Goal: Task Accomplishment & Management: Complete application form

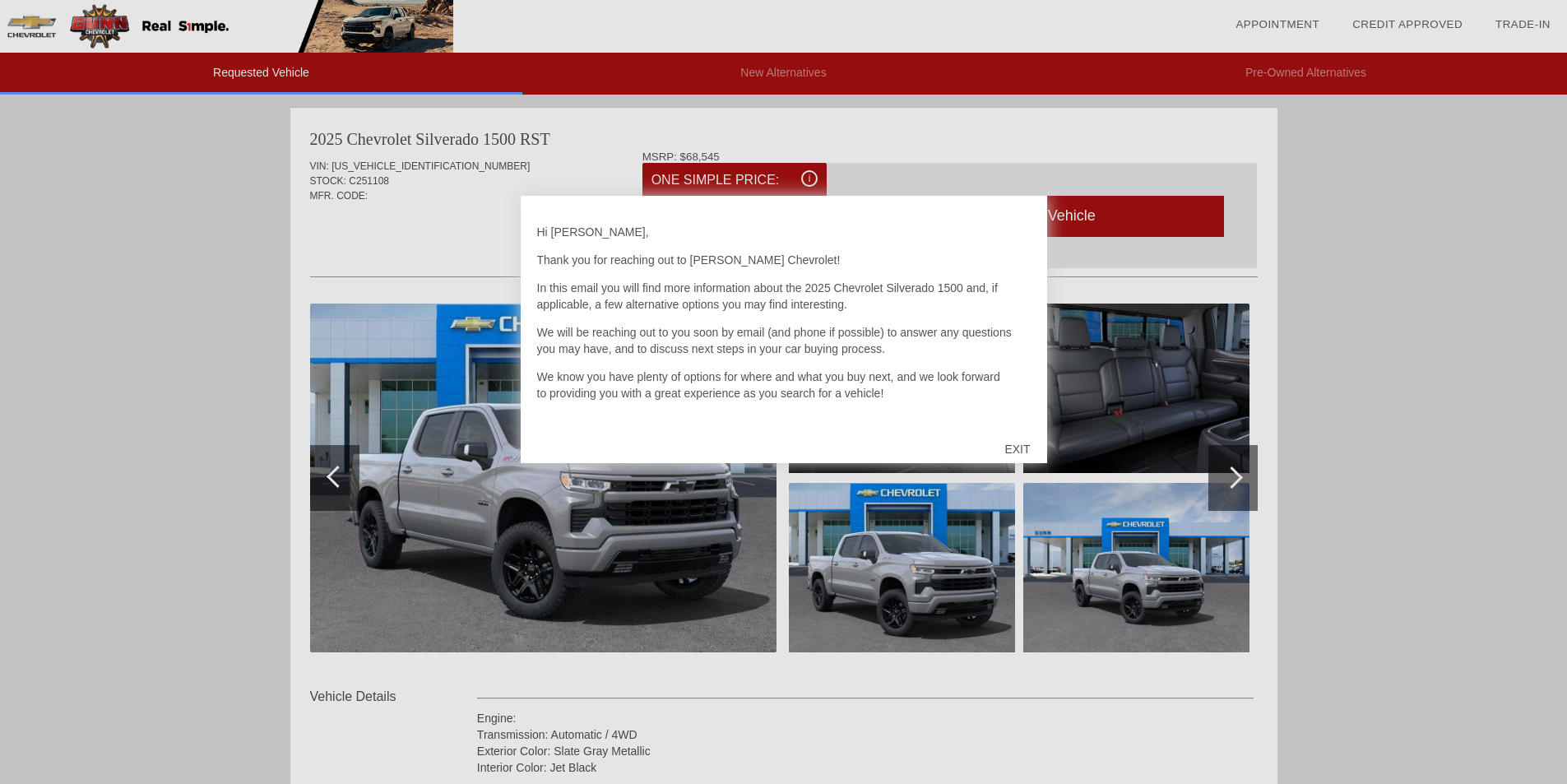
scroll to position [411, 0]
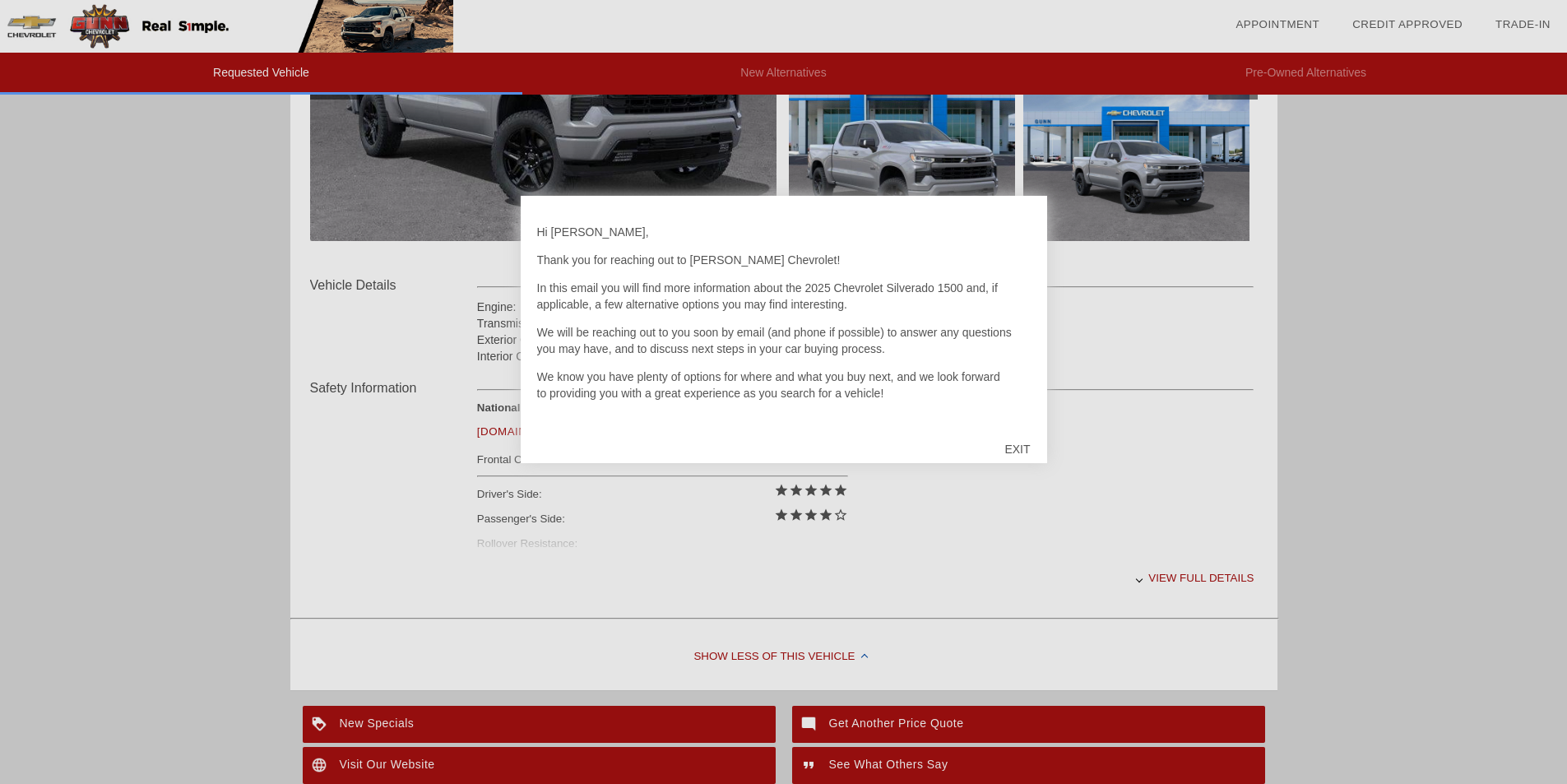
click at [1025, 449] on div "EXIT" at bounding box center [1017, 450] width 59 height 50
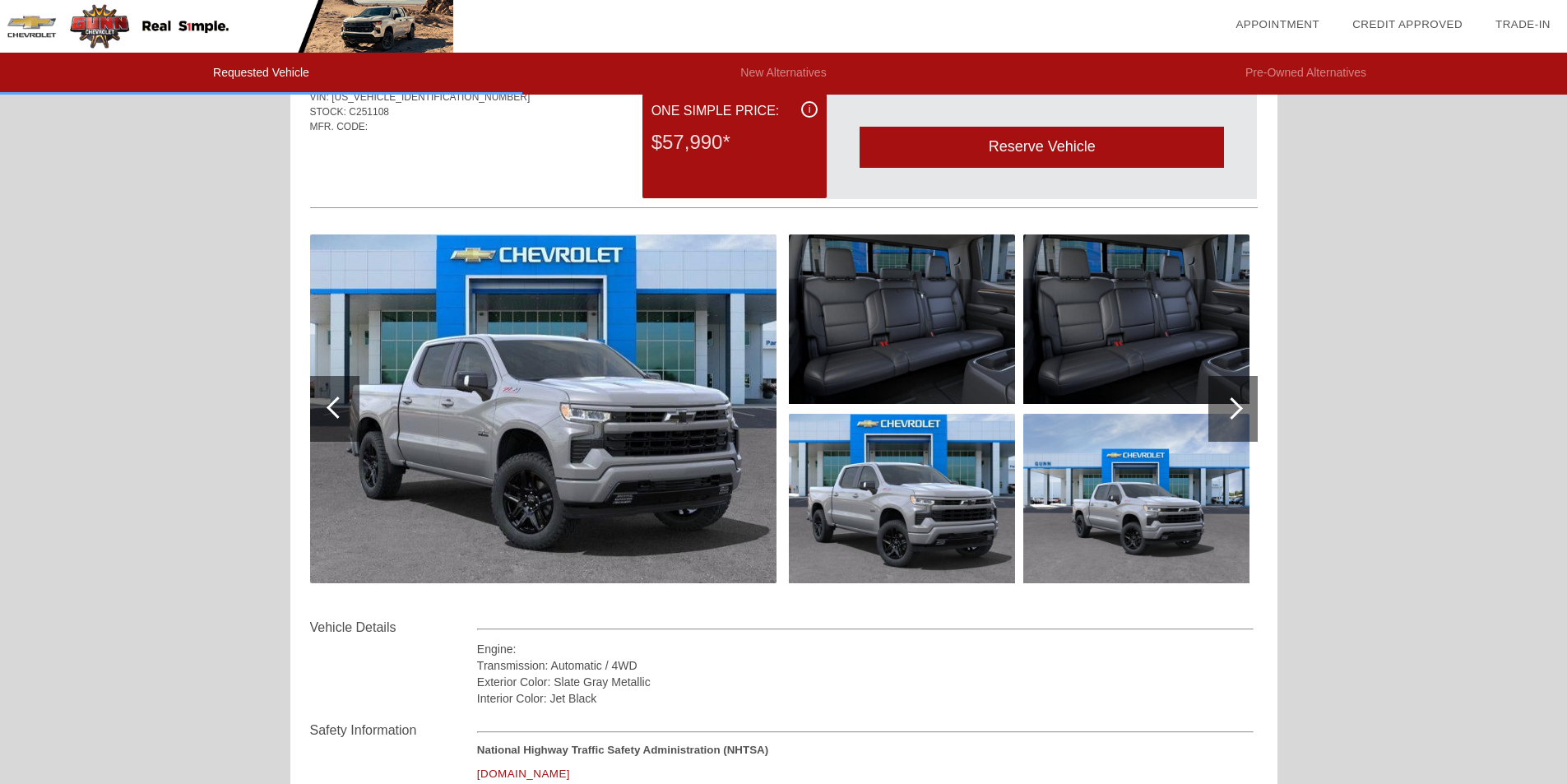
scroll to position [165, 0]
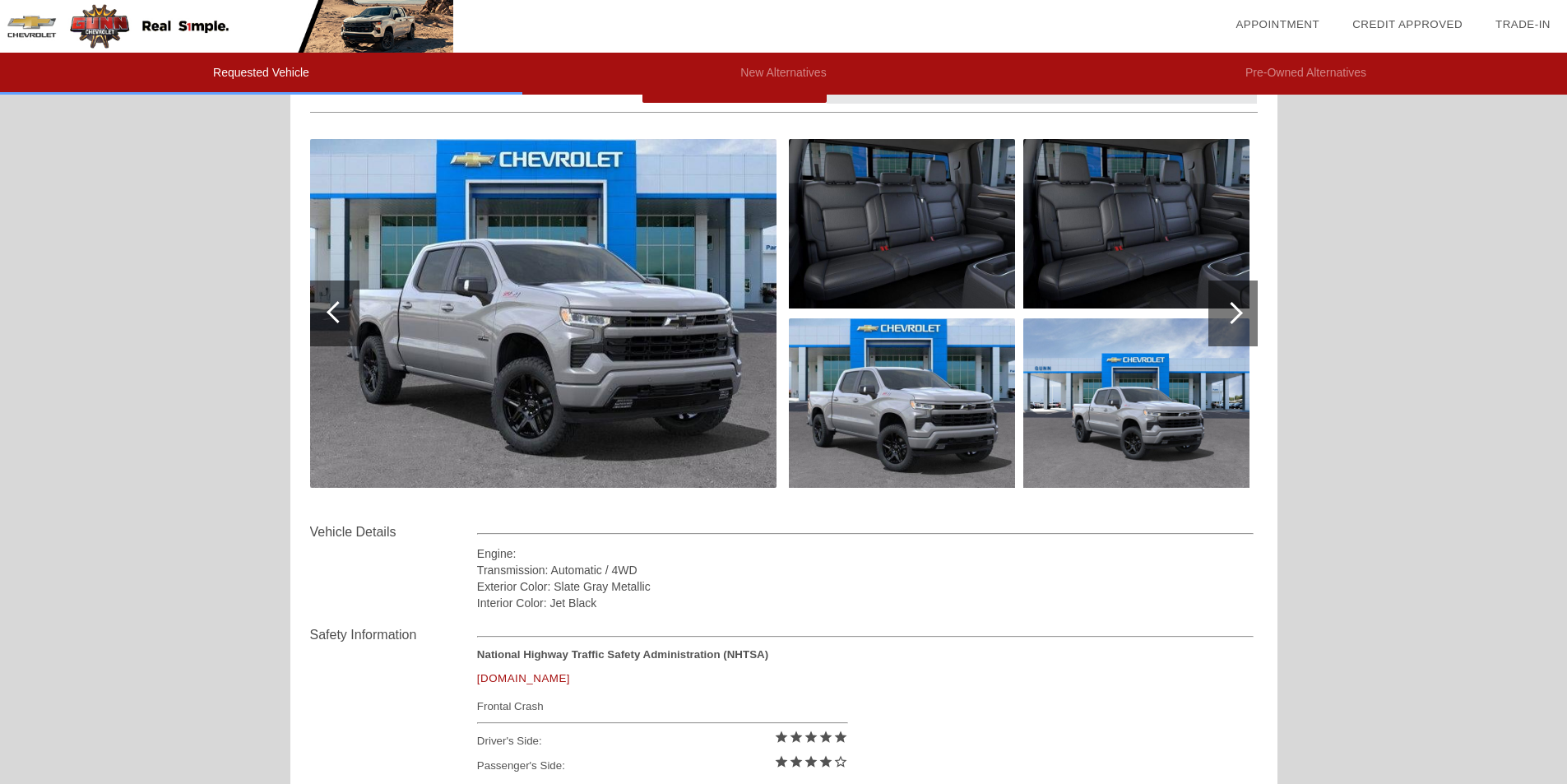
click at [1226, 300] on div at bounding box center [1233, 314] width 50 height 65
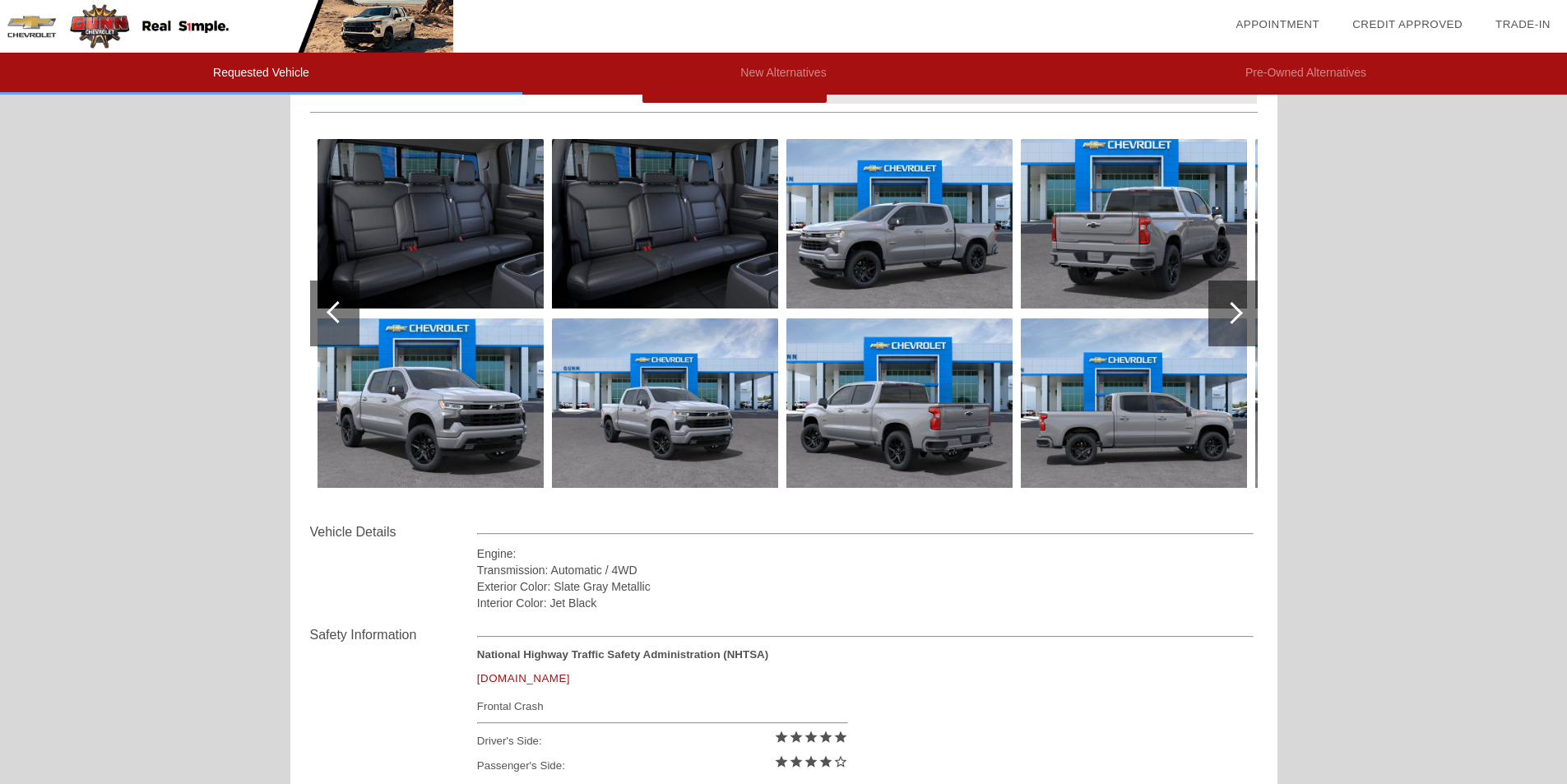
click at [1231, 309] on div at bounding box center [1232, 313] width 22 height 22
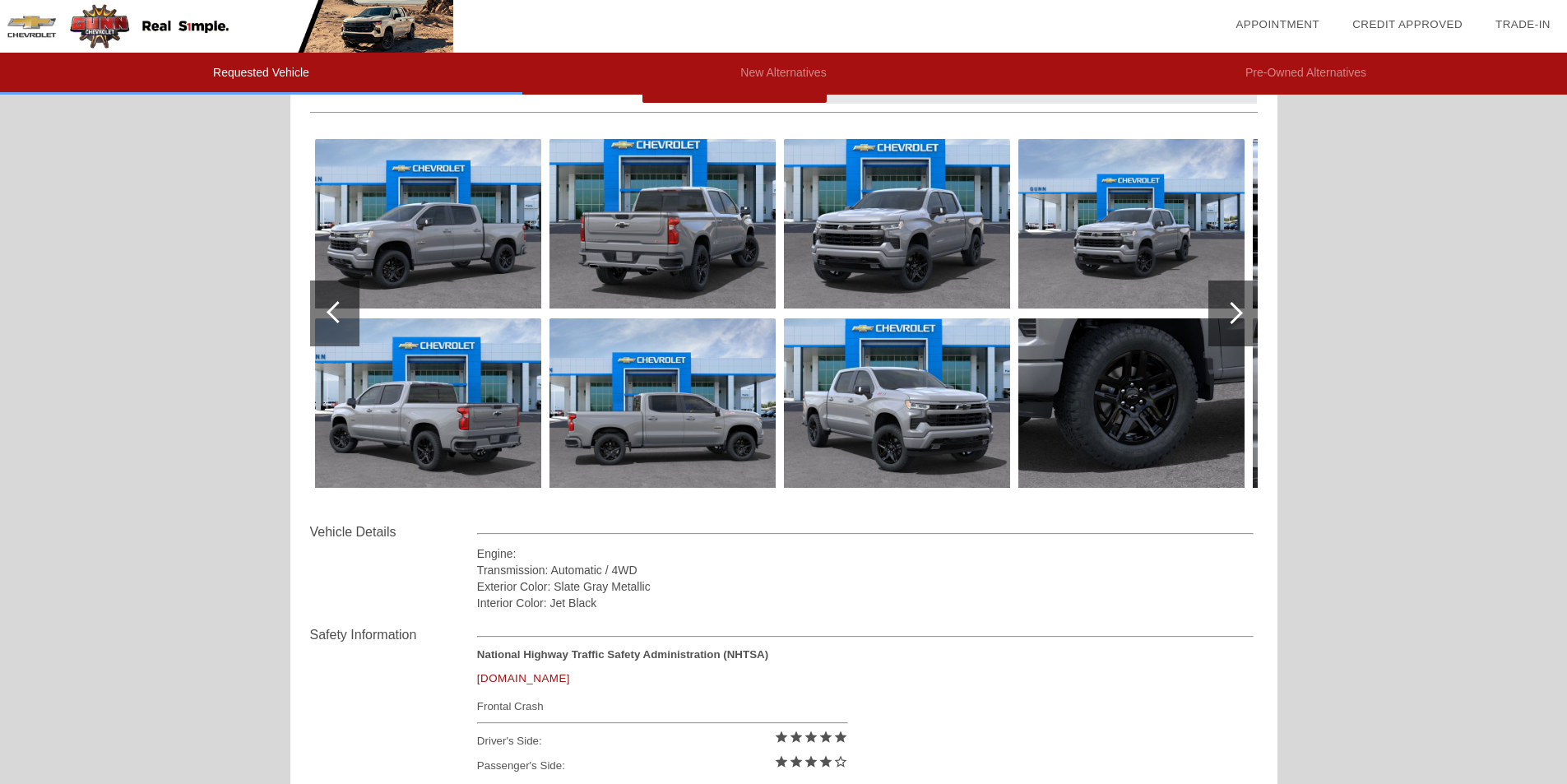
click at [1231, 309] on div at bounding box center [1232, 313] width 22 height 22
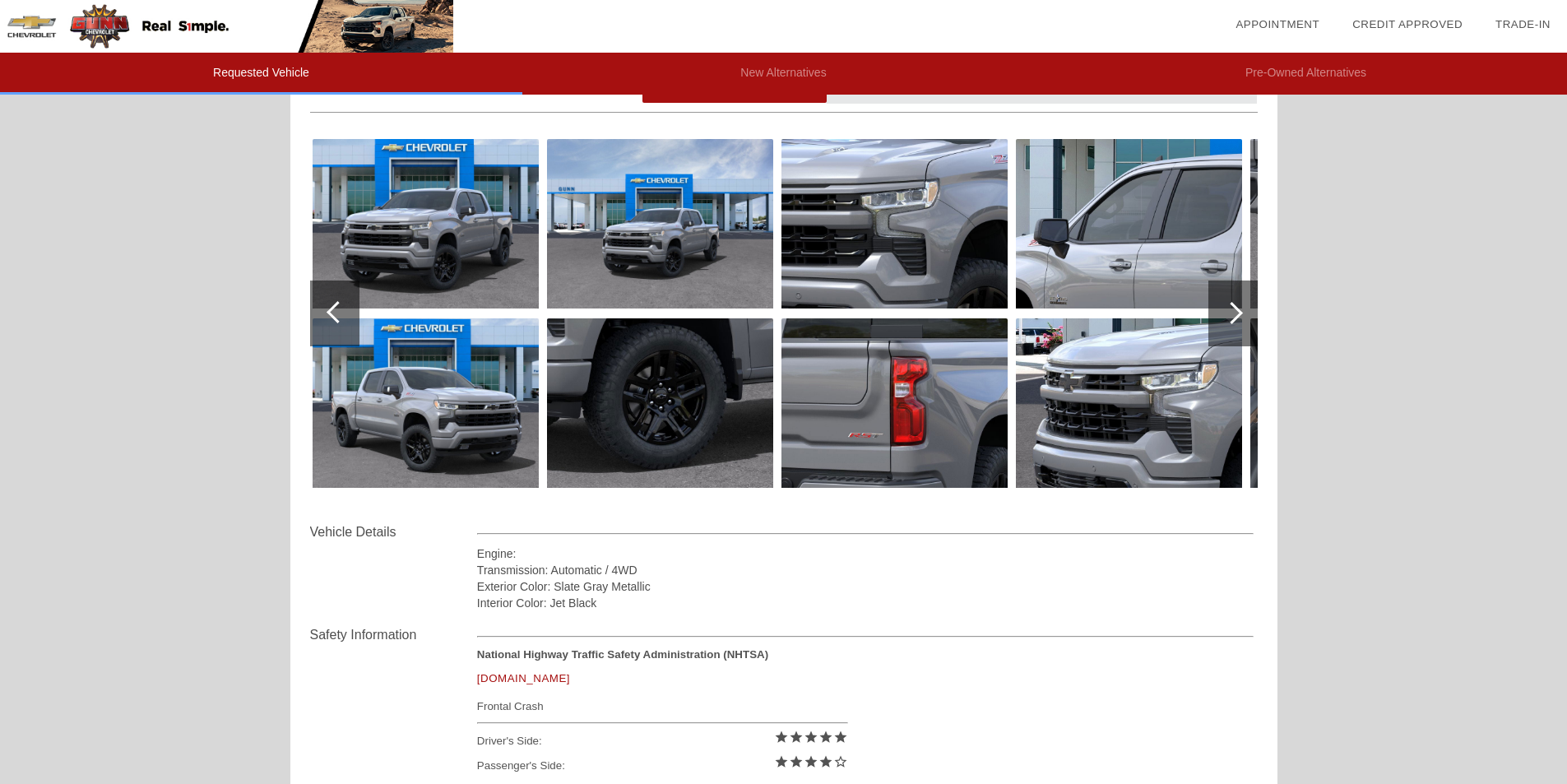
click at [1231, 309] on div at bounding box center [1232, 313] width 22 height 22
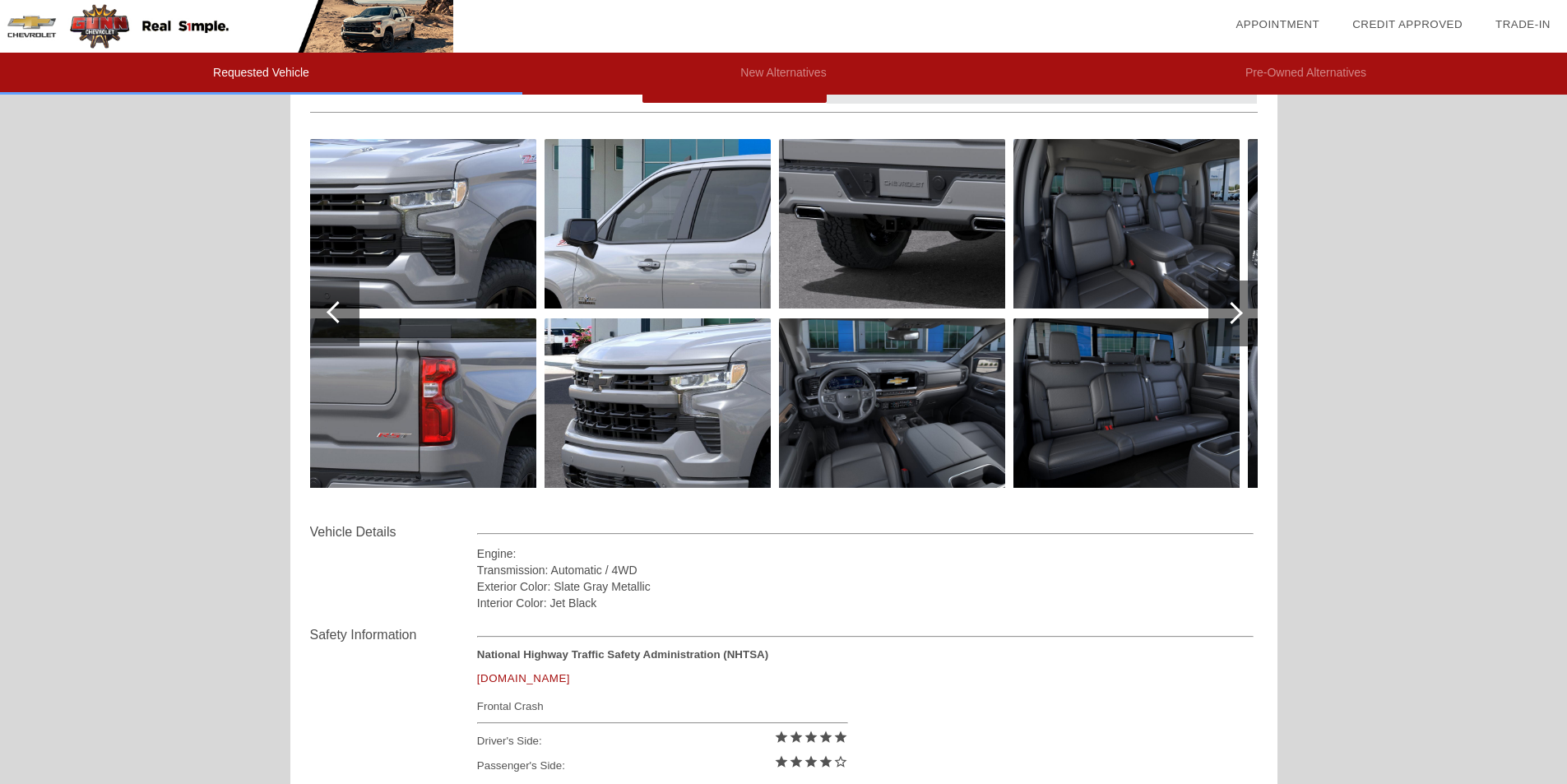
click at [1234, 312] on div at bounding box center [1232, 313] width 22 height 22
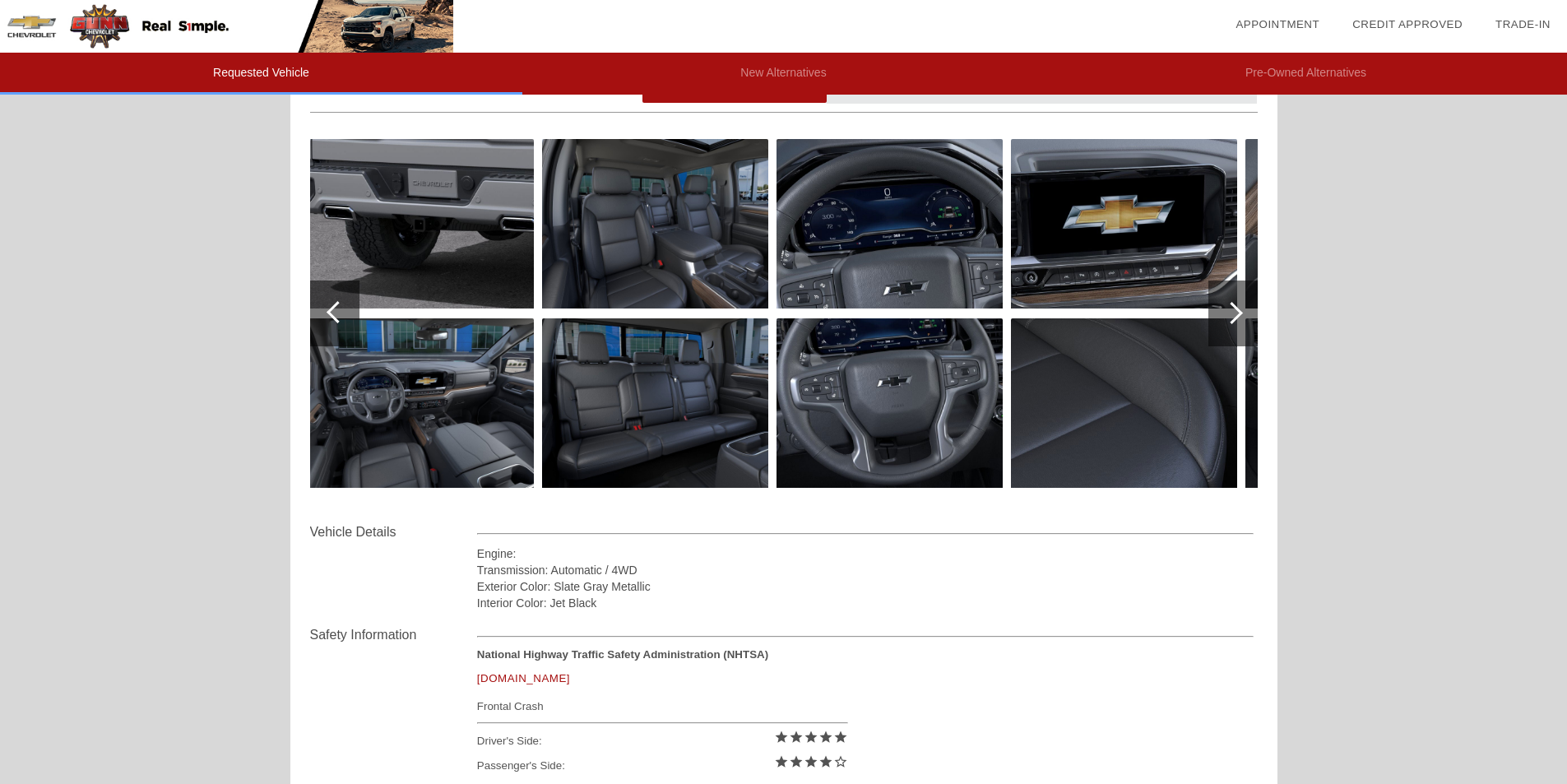
click at [1234, 312] on div at bounding box center [1232, 313] width 22 height 22
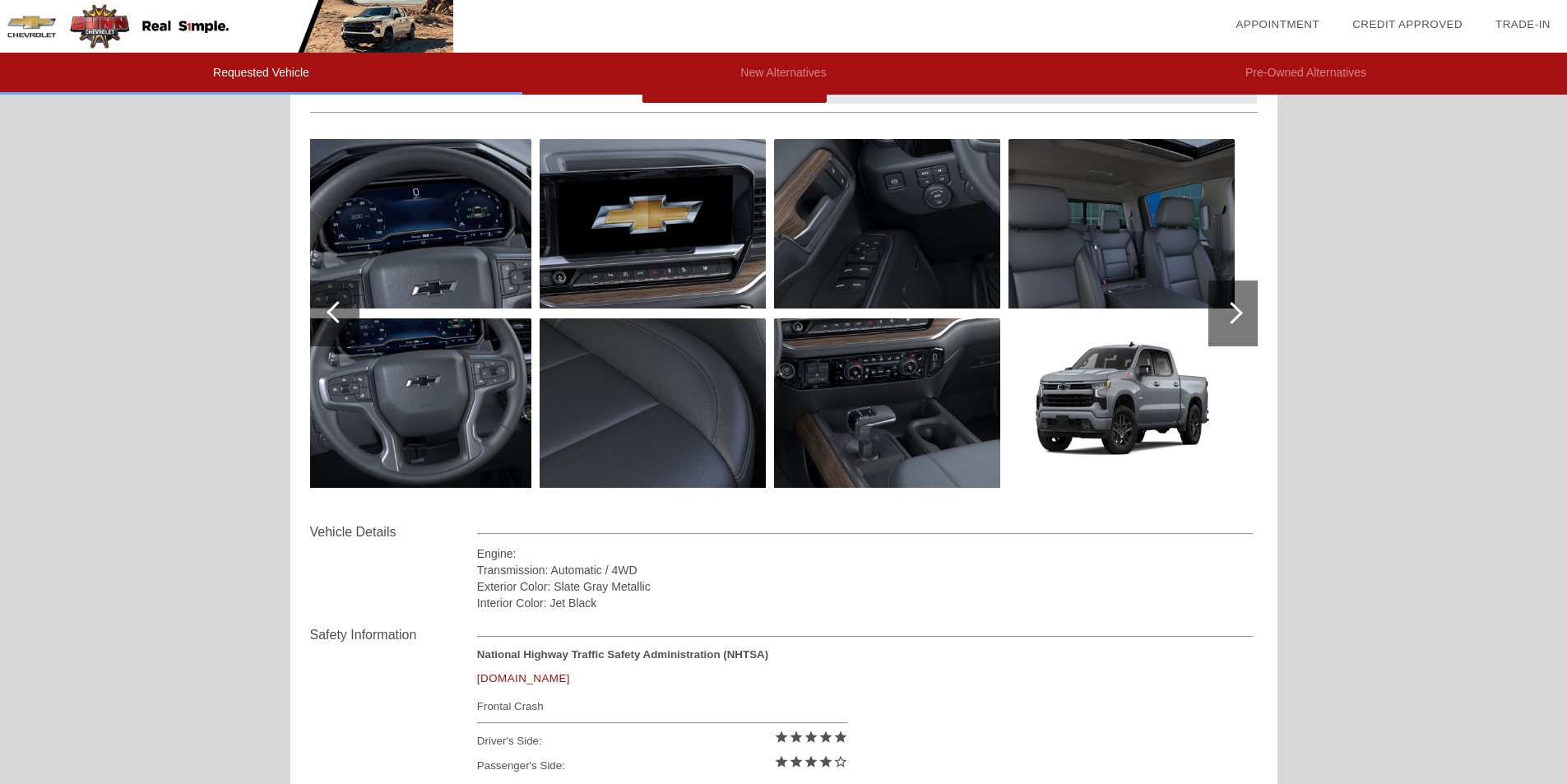
click at [1234, 312] on div at bounding box center [1232, 313] width 22 height 22
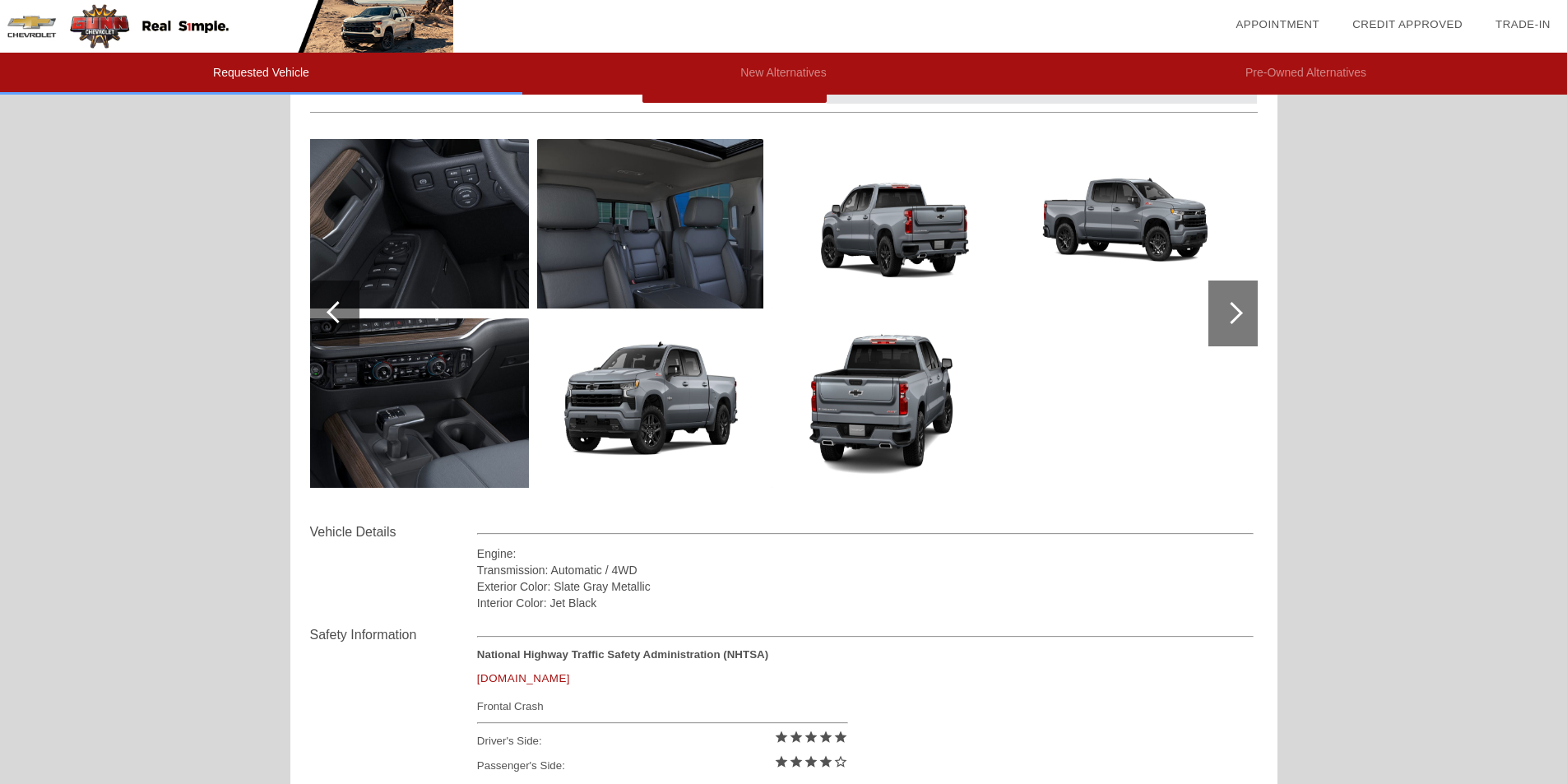
click at [1234, 312] on div at bounding box center [1232, 313] width 22 height 22
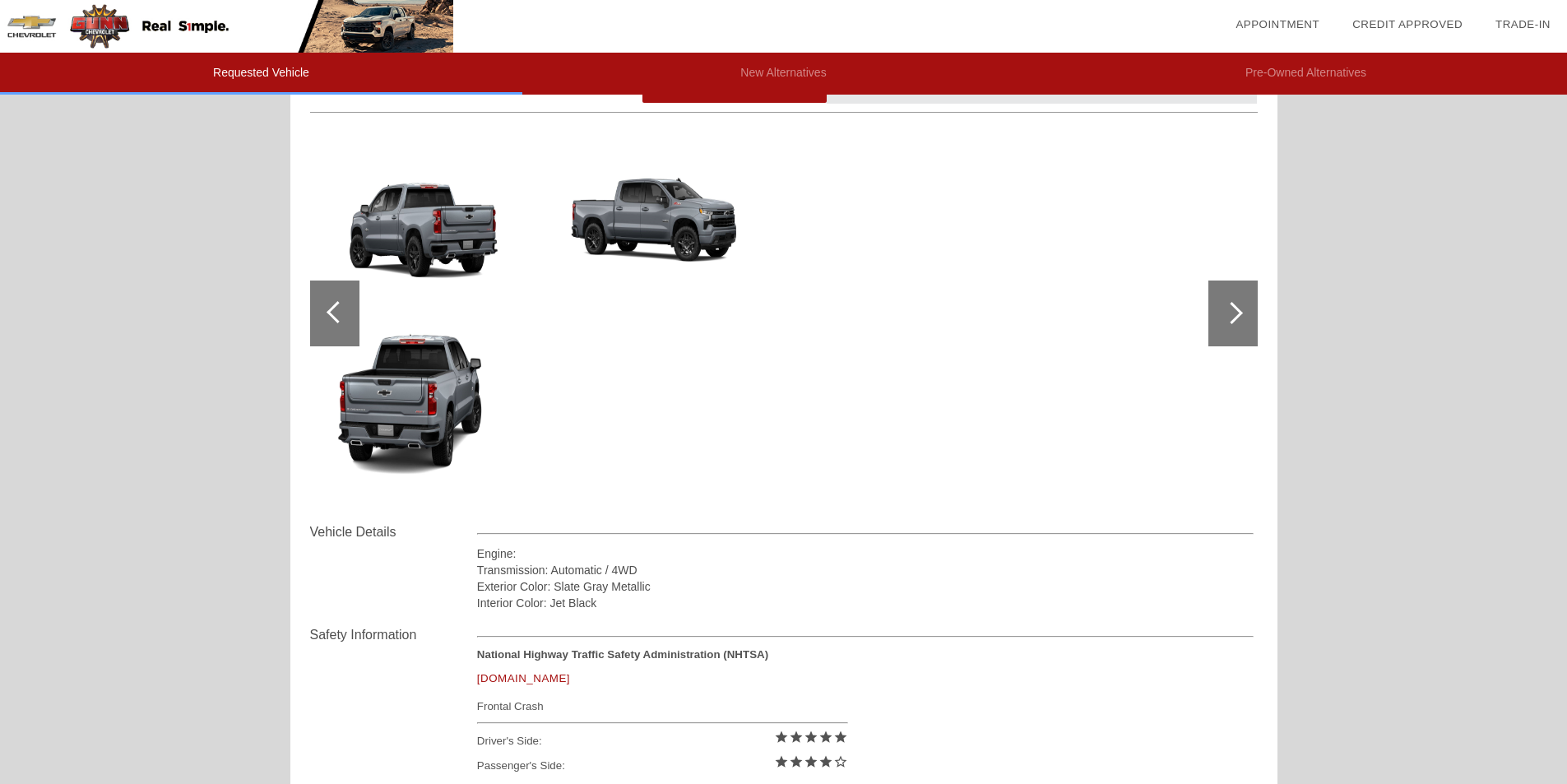
click at [344, 312] on div at bounding box center [338, 312] width 22 height 22
